Goal: Find specific page/section: Find specific page/section

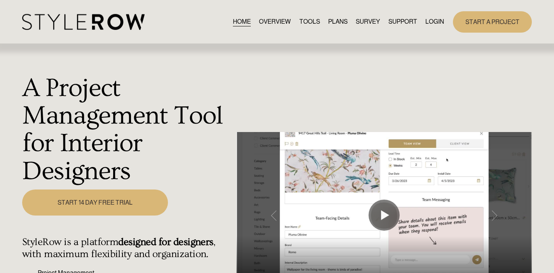
click at [436, 25] on link "LOGIN" at bounding box center [434, 22] width 19 height 11
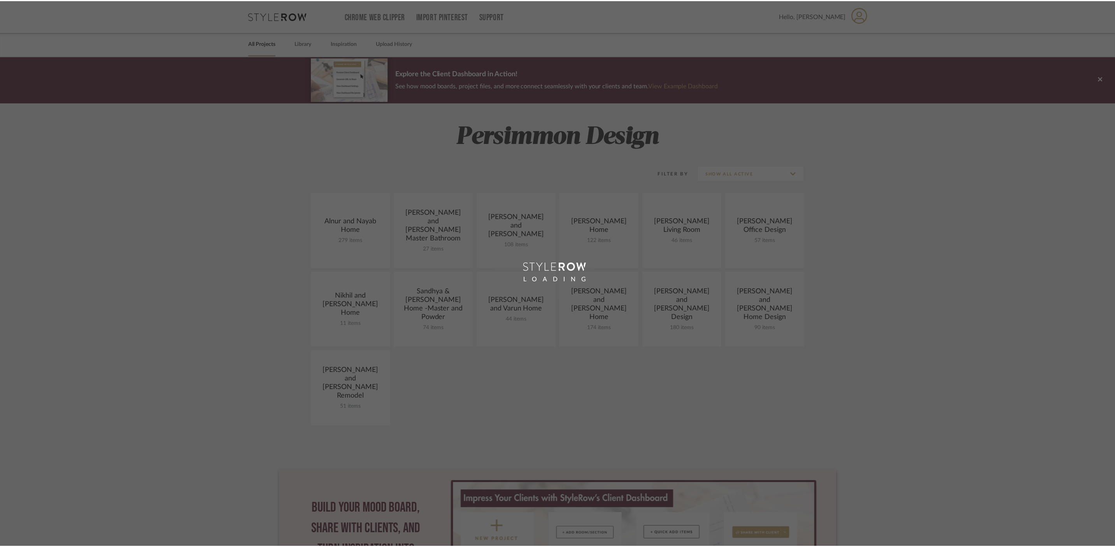
scroll to position [11, 0]
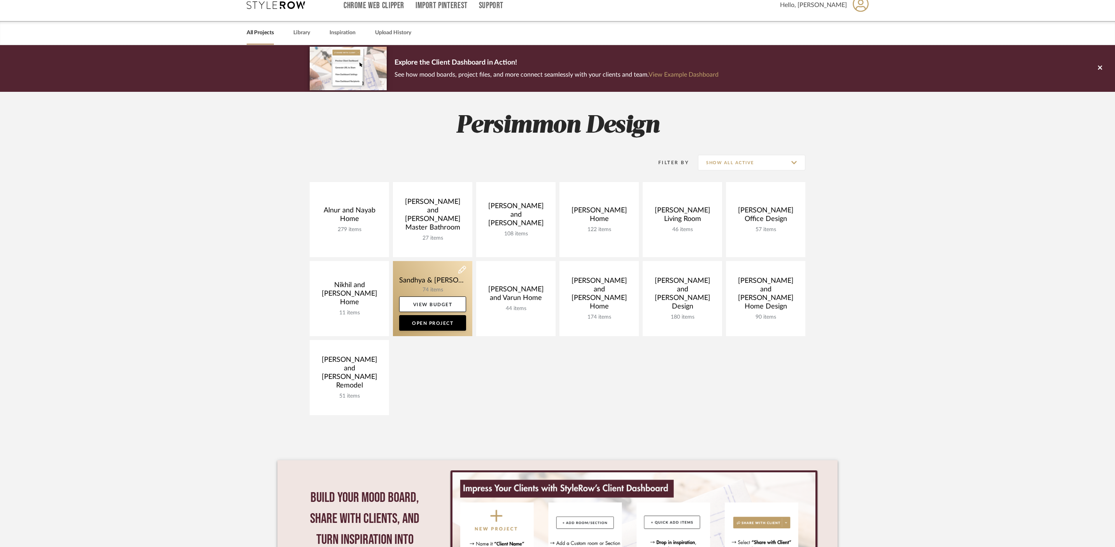
click at [427, 278] on link at bounding box center [432, 298] width 79 height 75
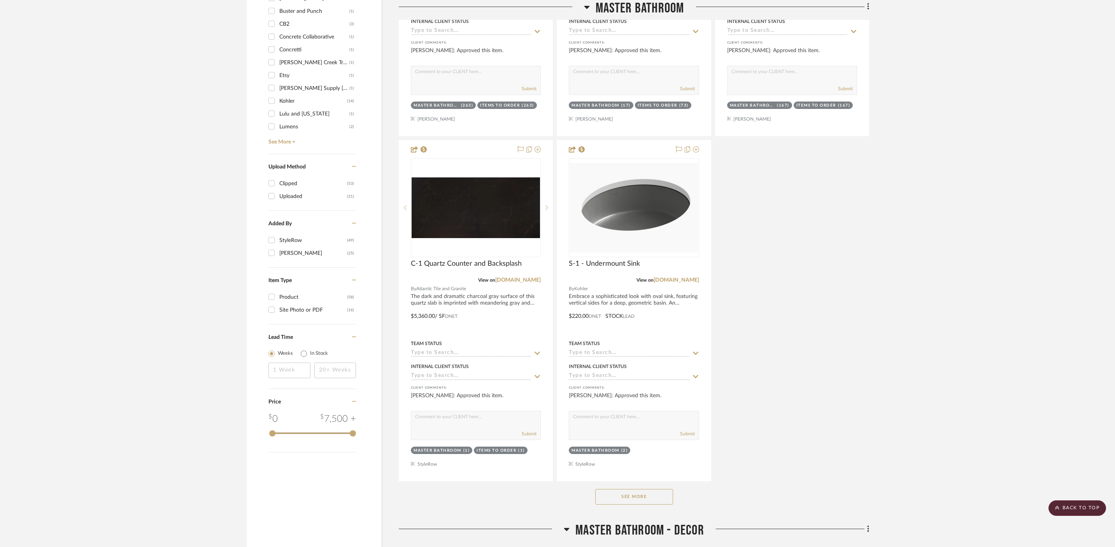
scroll to position [847, 0]
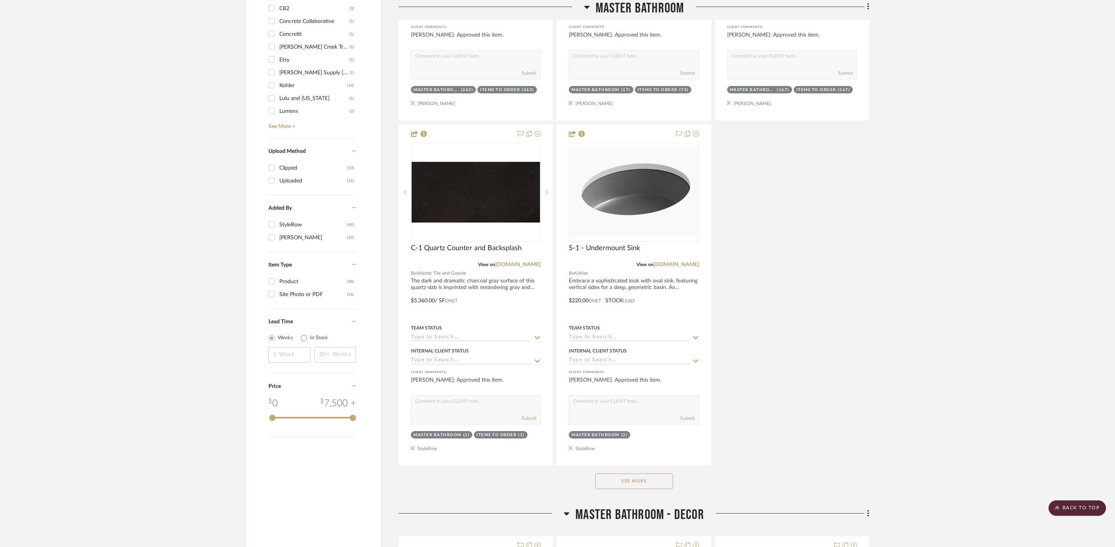
click at [634, 473] on button "See More" at bounding box center [634, 481] width 78 height 16
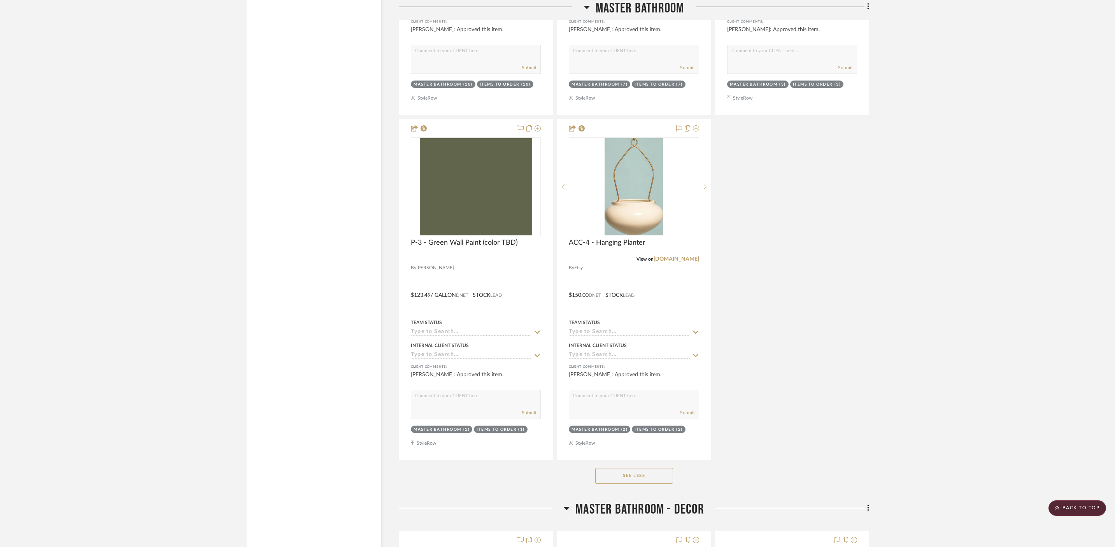
scroll to position [3651, 0]
